Goal: Task Accomplishment & Management: Manage account settings

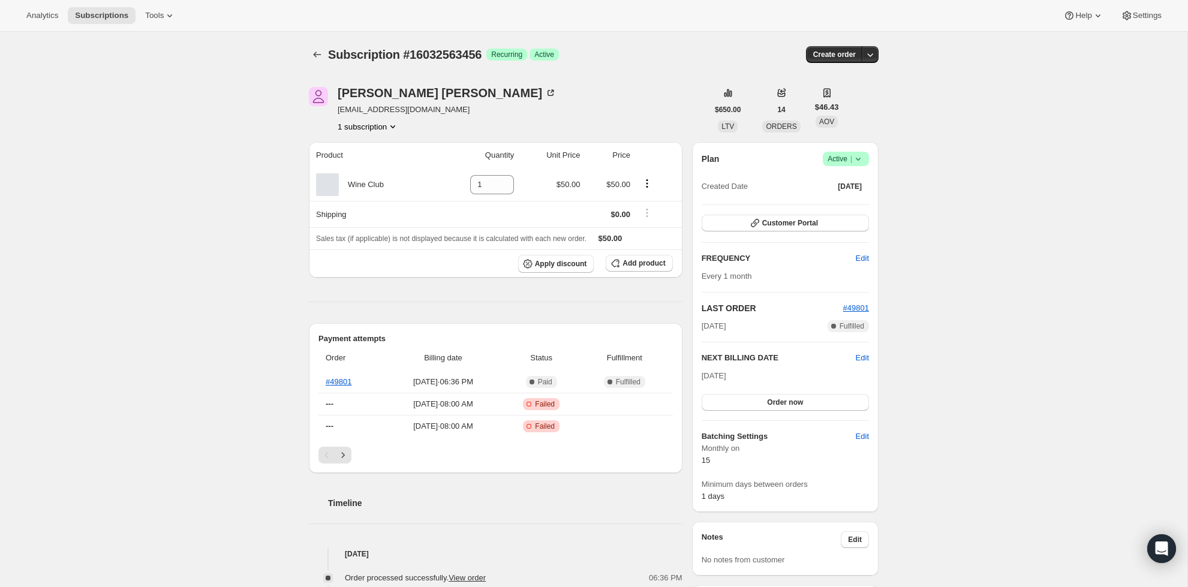
scroll to position [1, 0]
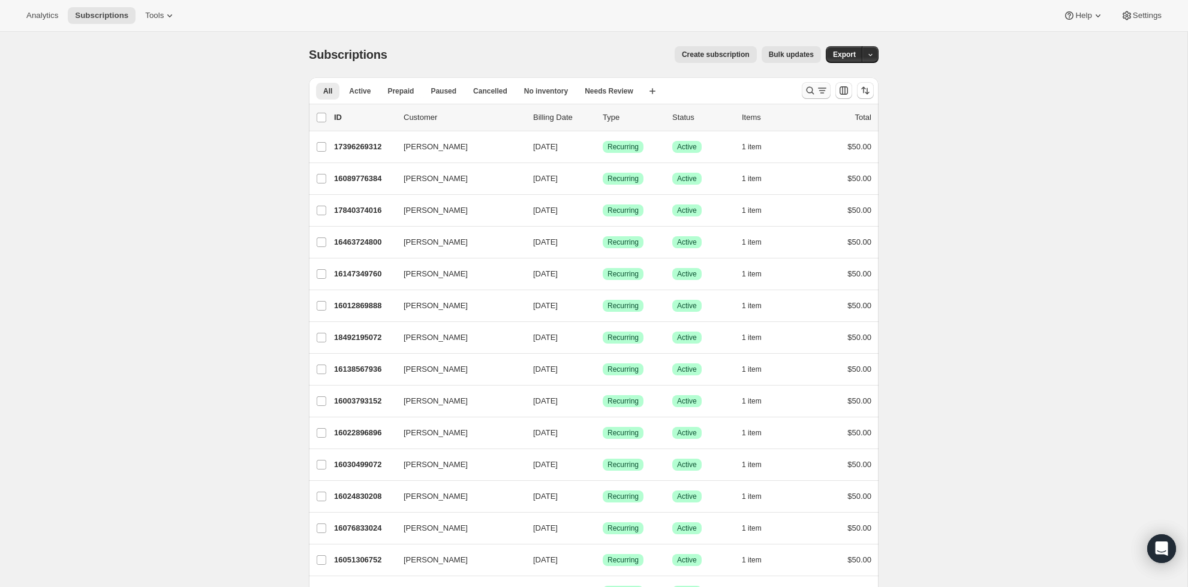
click at [816, 89] on icon "Search and filter results" at bounding box center [822, 91] width 12 height 12
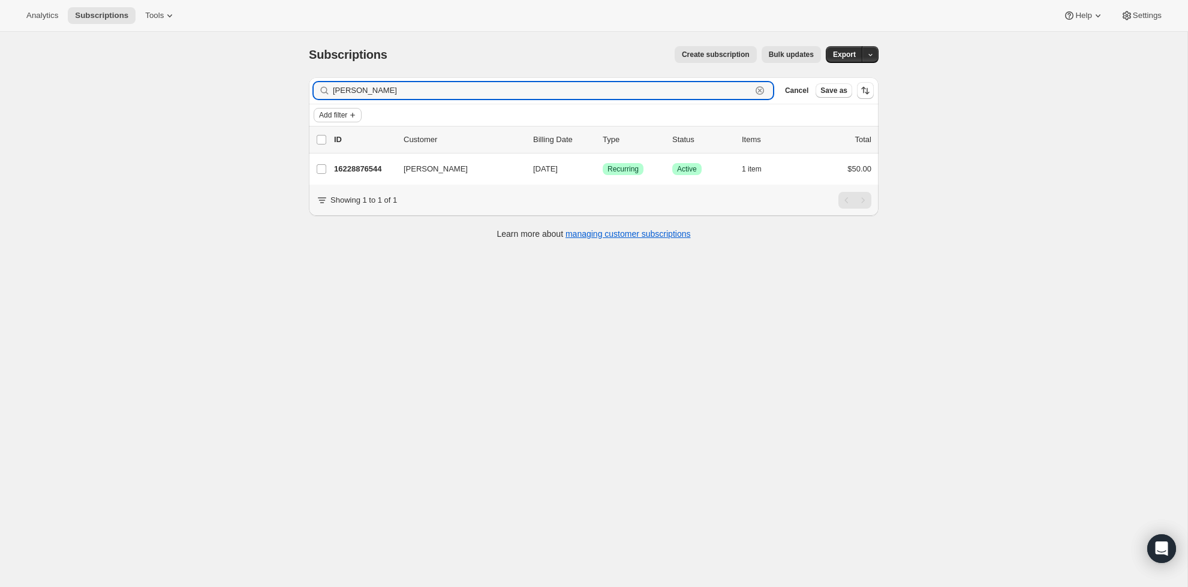
type input "Kaylyn"
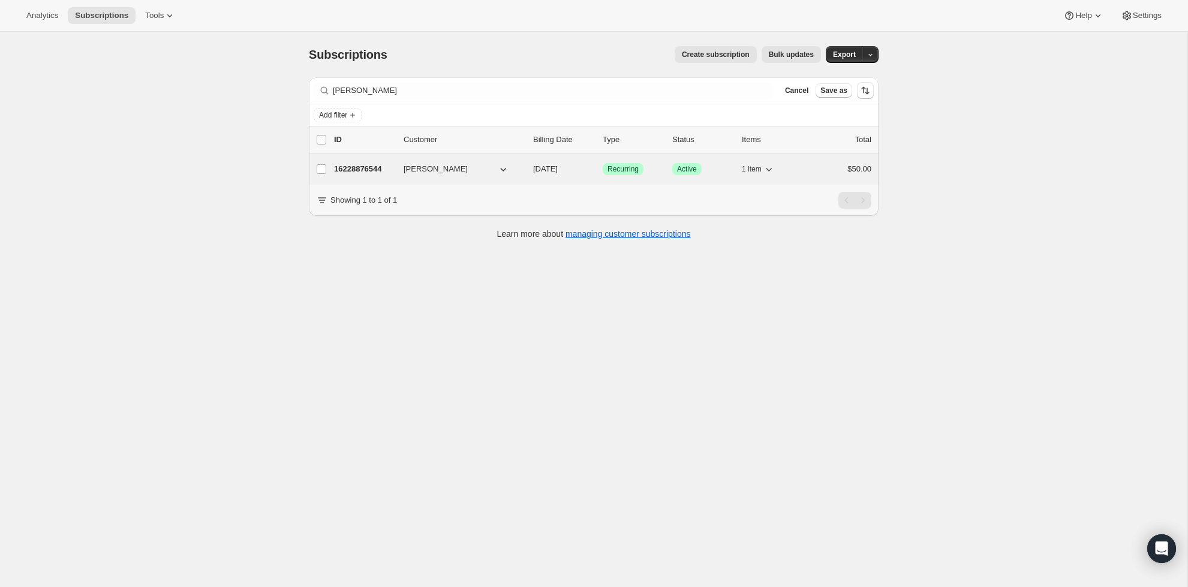
drag, startPoint x: 336, startPoint y: 120, endPoint x: 354, endPoint y: 172, distance: 54.6
click at [354, 172] on p "16228876544" at bounding box center [364, 169] width 60 height 12
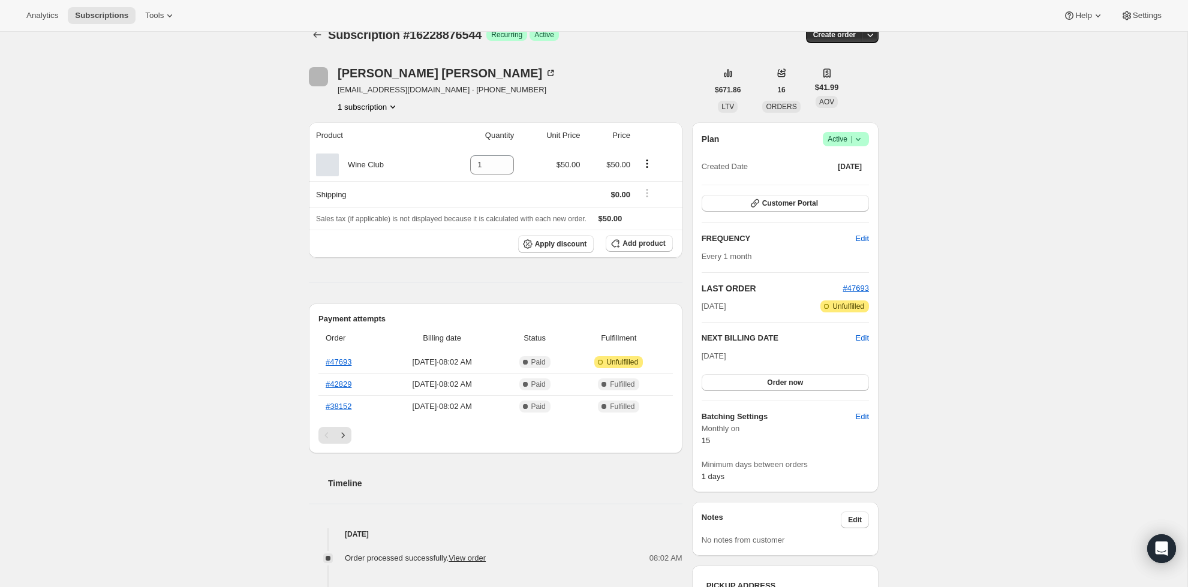
scroll to position [23, 0]
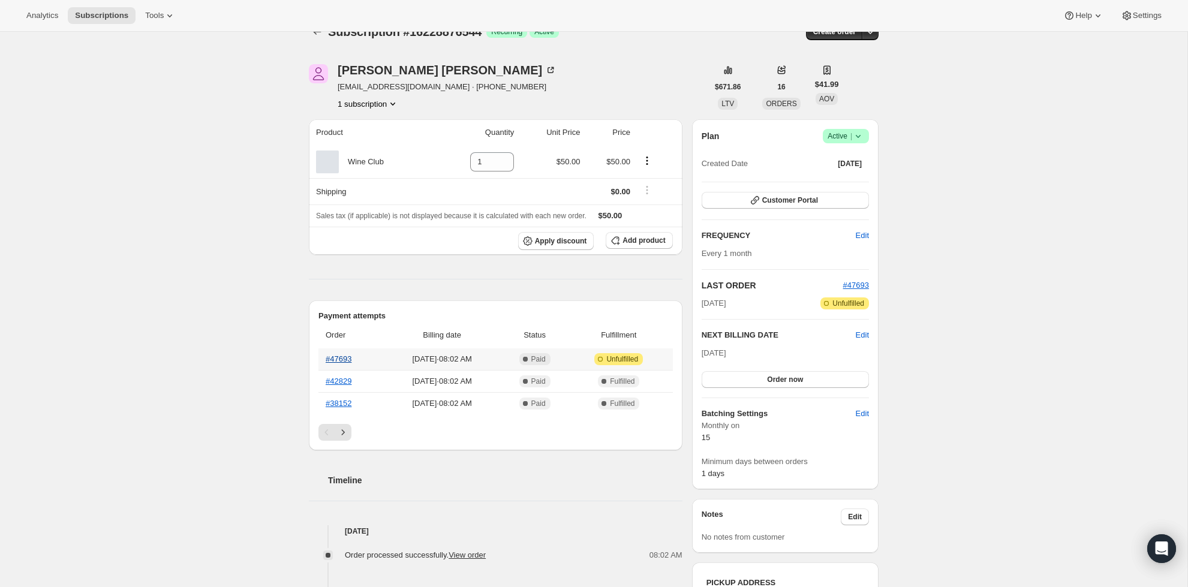
click at [342, 357] on link "#47693" at bounding box center [339, 358] width 26 height 9
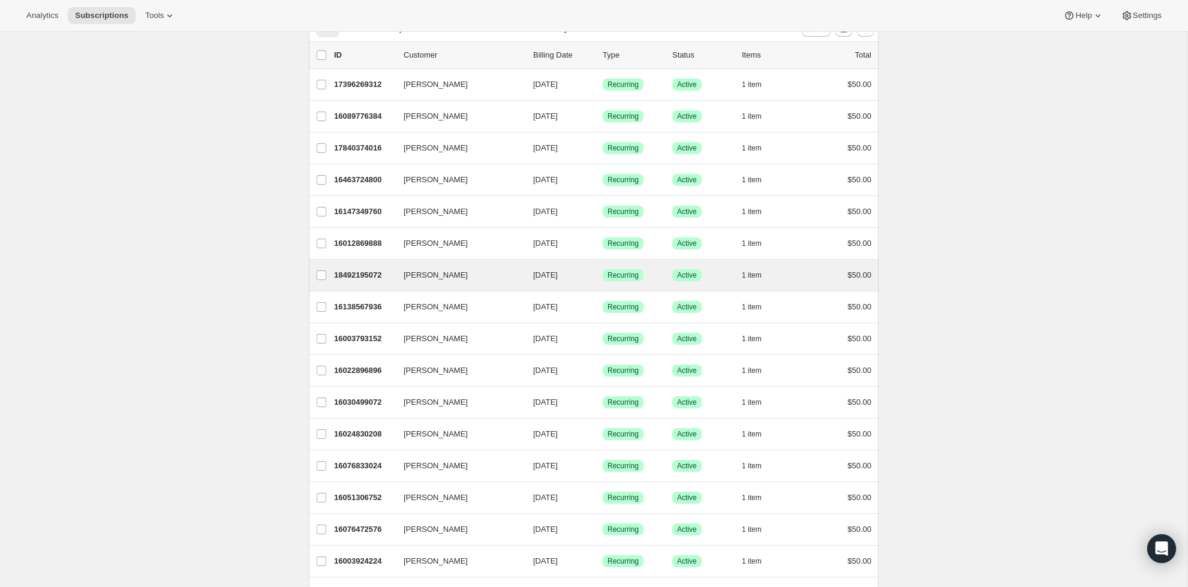
scroll to position [61, 0]
